Goal: Check status: Check status

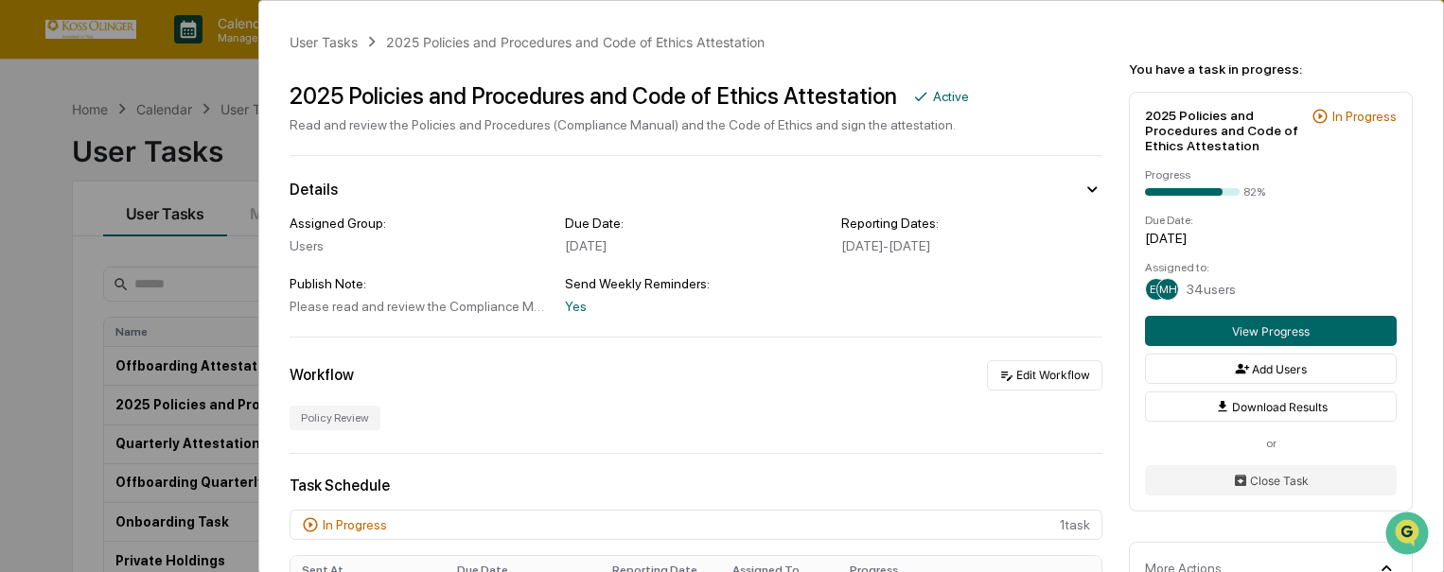
scroll to position [322, 0]
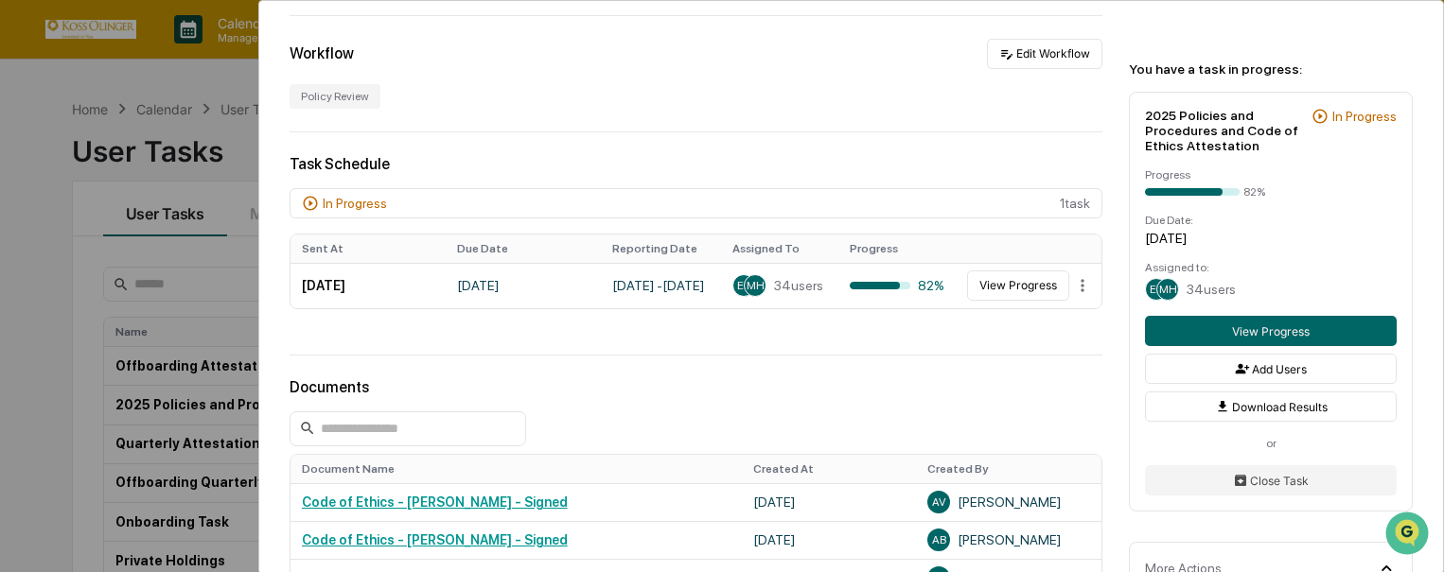
click at [121, 299] on div "User Tasks 2025 Policies and Procedures and Code of Ethics Attestation 2025 Pol…" at bounding box center [722, 286] width 1444 height 572
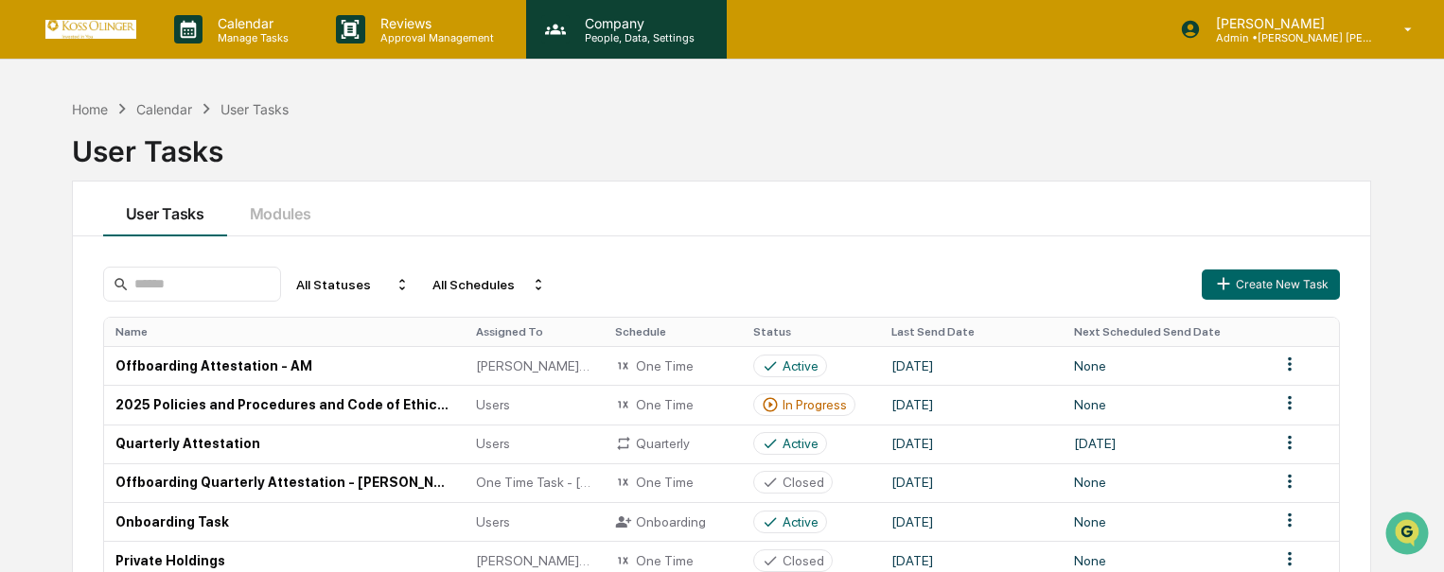
click at [649, 36] on p "People, Data, Settings" at bounding box center [637, 37] width 134 height 13
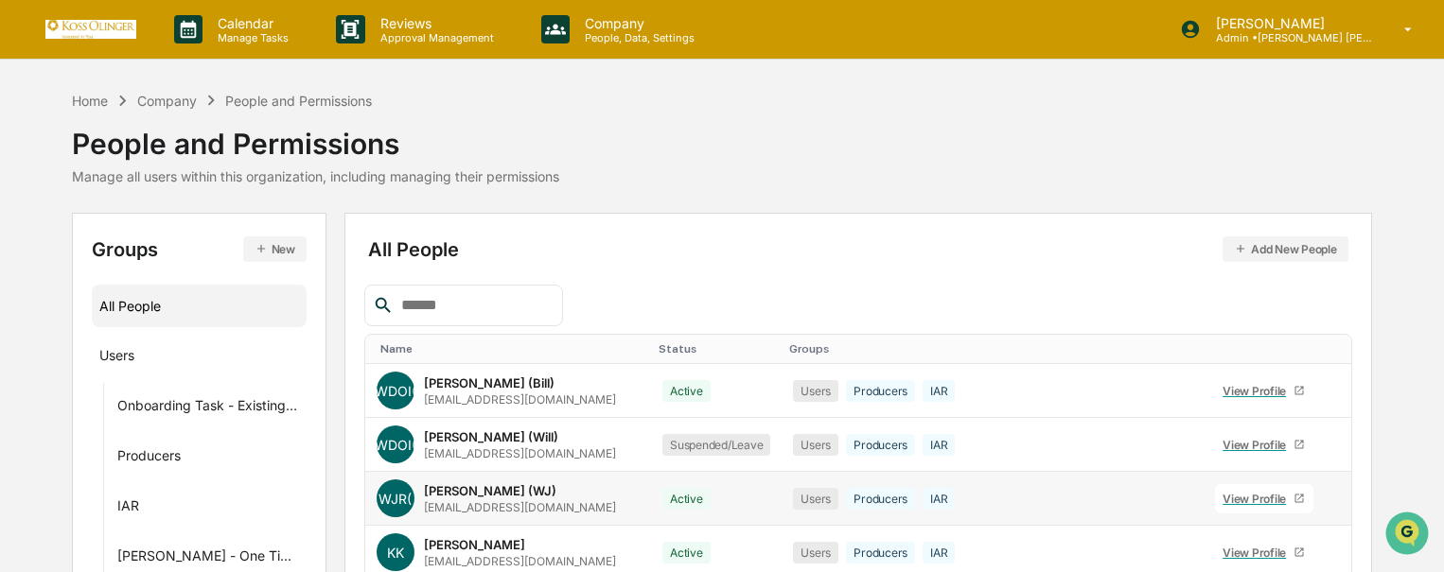
click at [1236, 505] on div "View Profile" at bounding box center [1258, 499] width 71 height 14
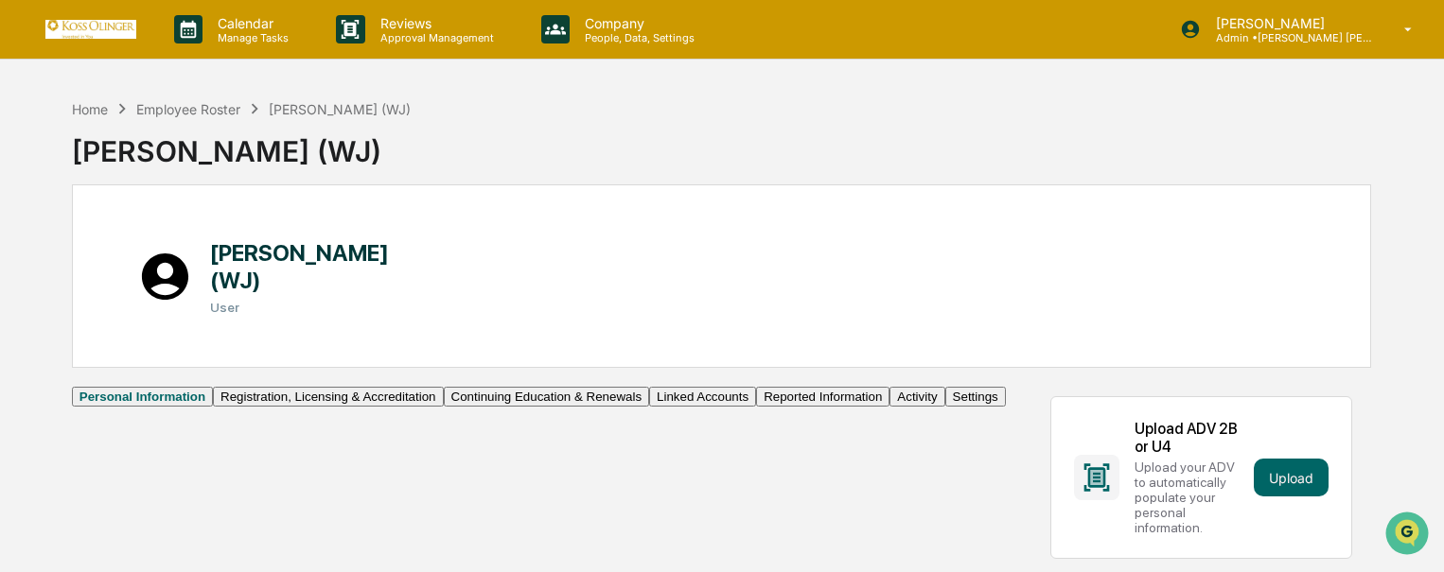
scroll to position [284, 0]
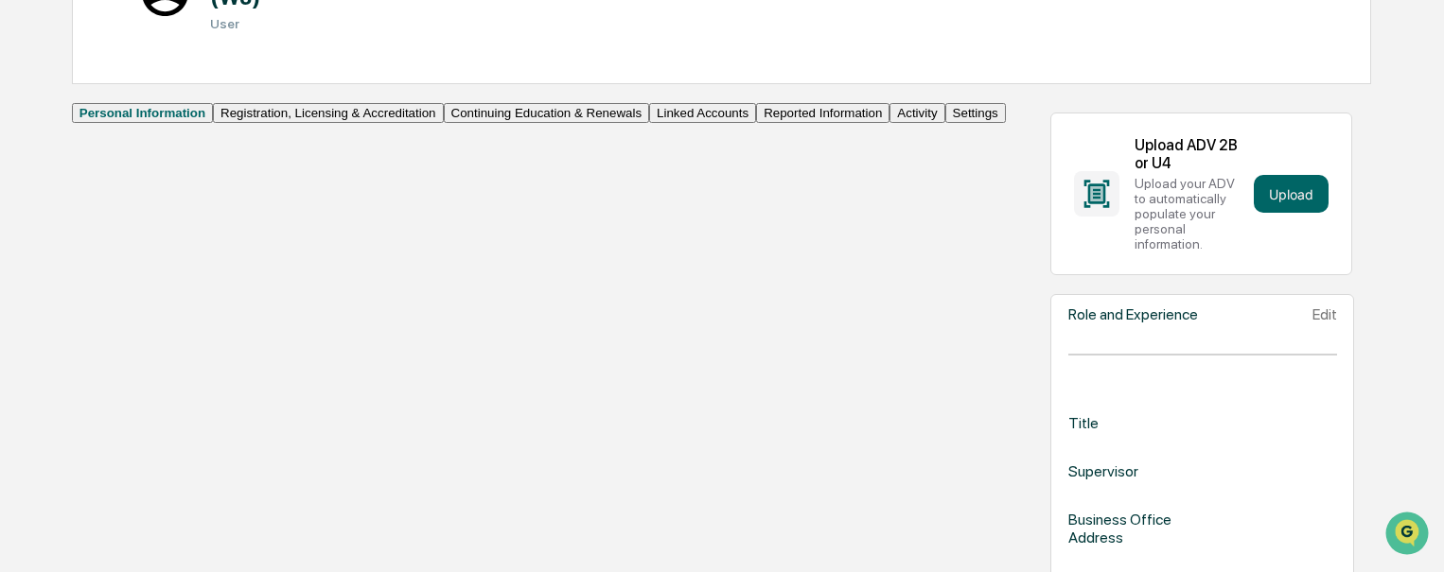
click at [444, 123] on button "Continuing Education & Renewals" at bounding box center [547, 113] width 206 height 20
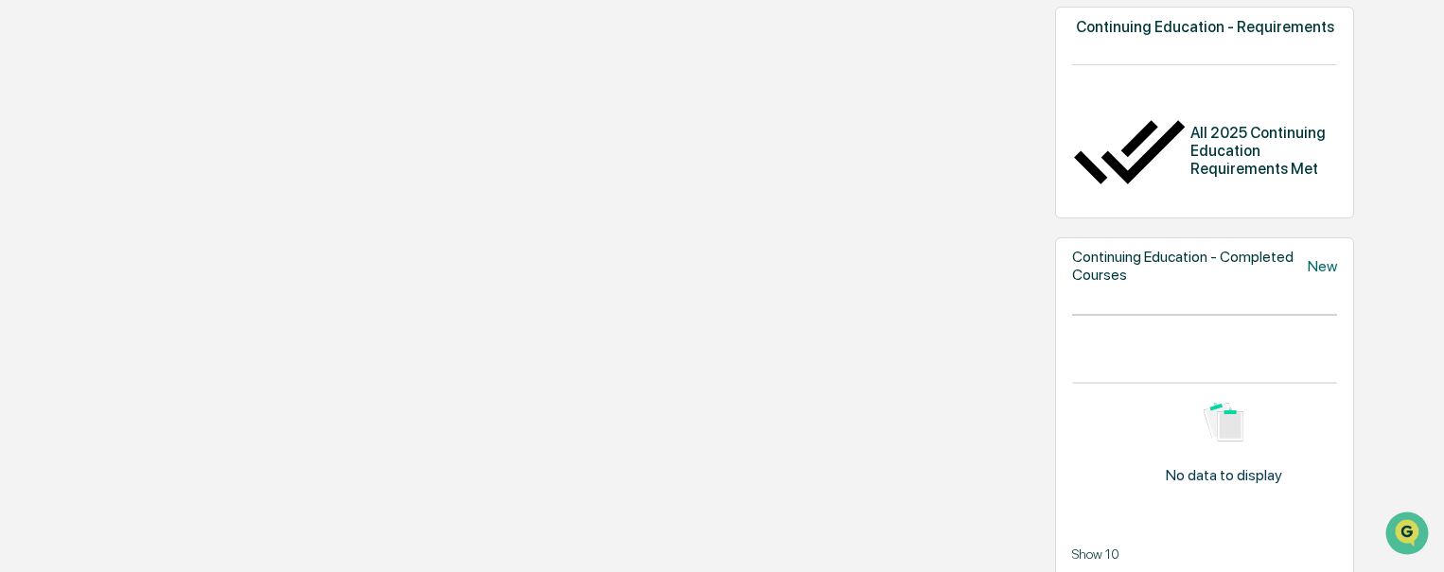
scroll to position [314, 0]
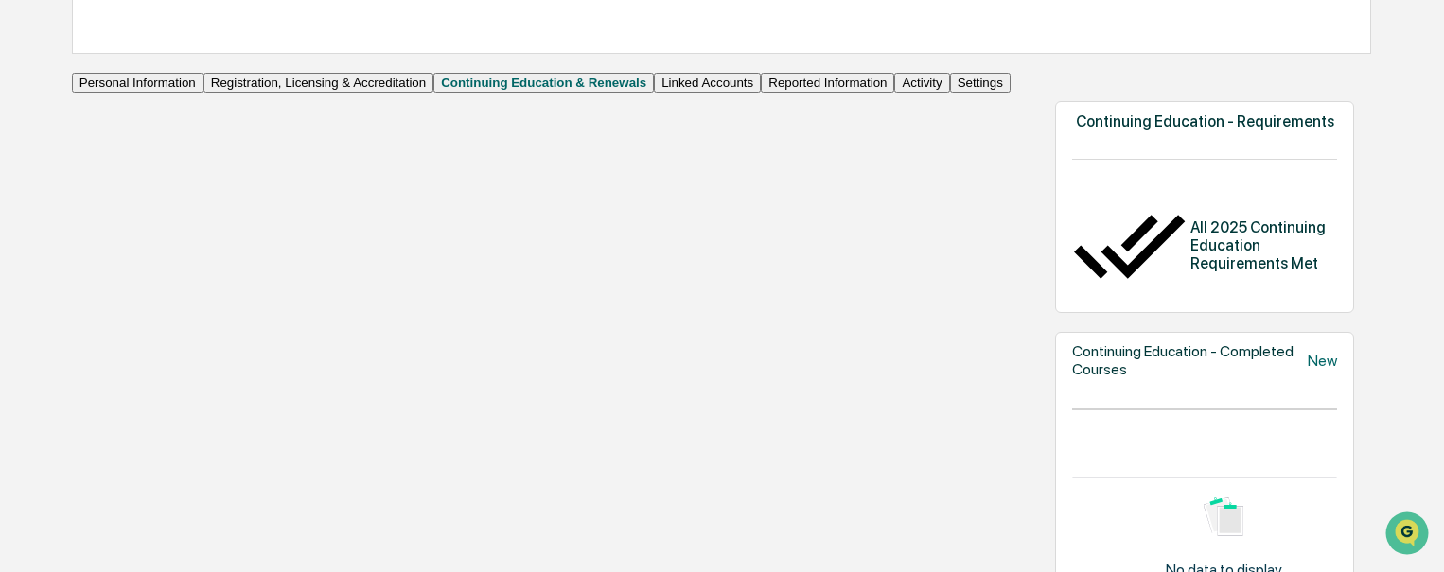
click at [894, 93] on button "Activity" at bounding box center [921, 83] width 55 height 20
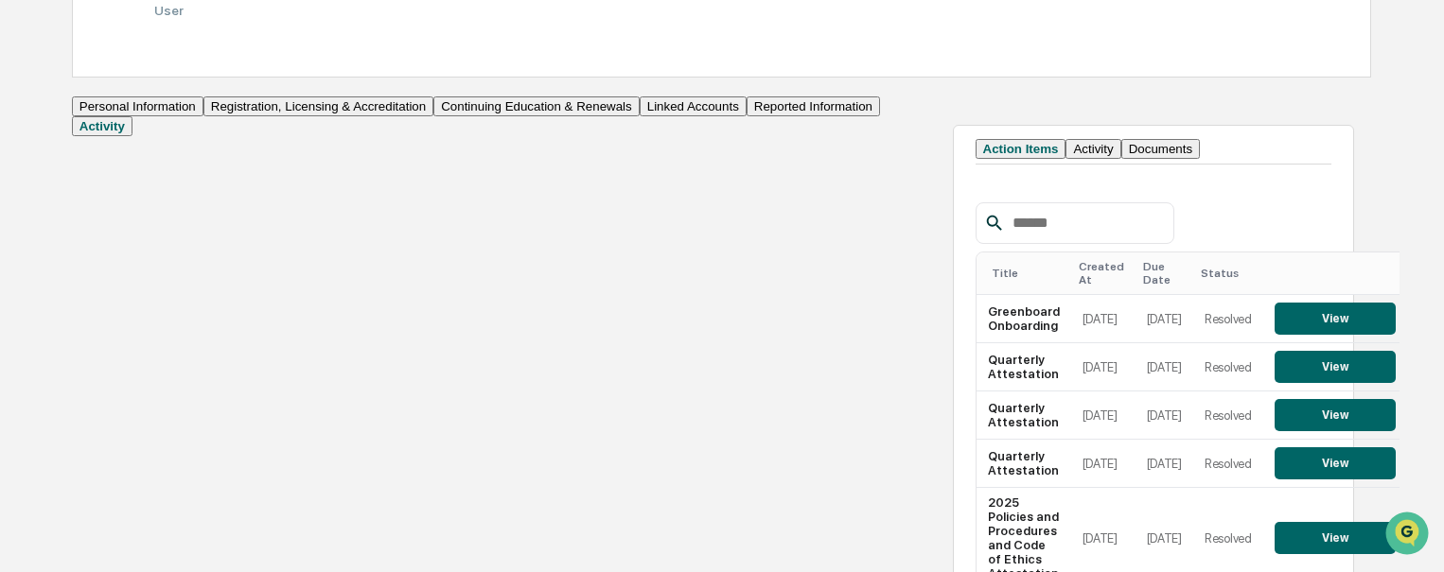
scroll to position [314, 0]
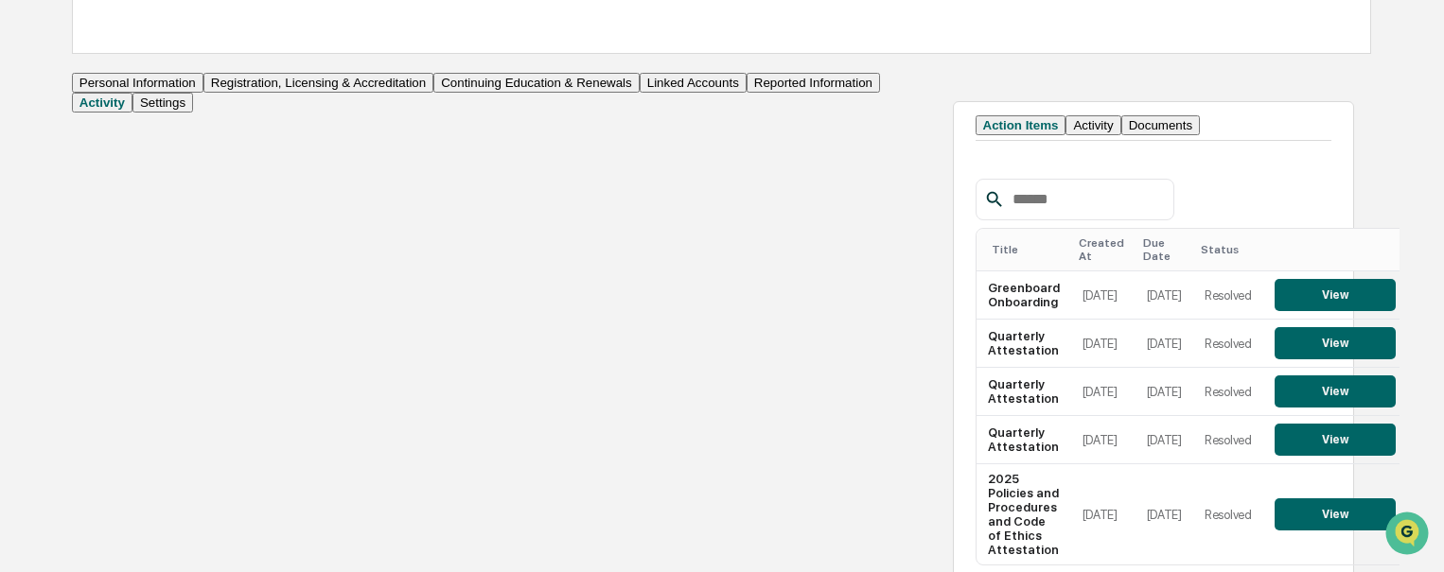
click at [203, 93] on button "Registration, Licensing & Accreditation" at bounding box center [318, 83] width 230 height 20
